Goal: Information Seeking & Learning: Find specific fact

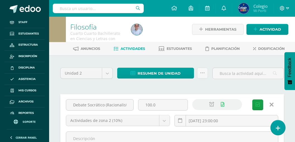
drag, startPoint x: 0, startPoint y: 0, endPoint x: 118, endPoint y: 5, distance: 118.5
click at [118, 5] on input "text" at bounding box center [98, 8] width 91 height 9
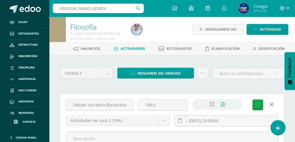
type input "DAVILA AZURDIA"
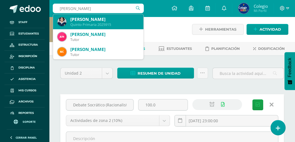
click at [92, 24] on div "Quinto Primaria 2025915" at bounding box center [104, 24] width 69 height 5
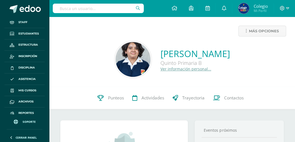
click at [161, 70] on link "Ver información personal..." at bounding box center [186, 68] width 51 height 5
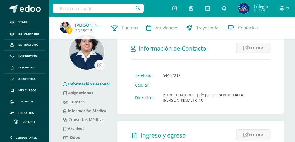
scroll to position [18, 0]
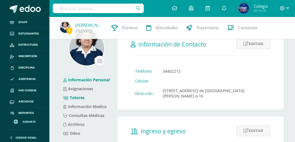
click at [72, 98] on link "Tutores" at bounding box center [73, 97] width 21 height 5
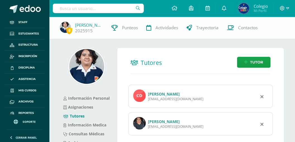
click at [154, 94] on link "[PERSON_NAME]" at bounding box center [164, 94] width 32 height 5
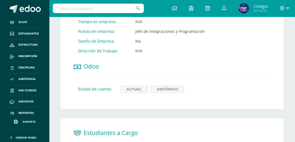
scroll to position [335, 0]
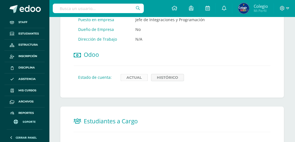
click at [135, 75] on link "Actual" at bounding box center [134, 77] width 27 height 7
